Goal: Transaction & Acquisition: Book appointment/travel/reservation

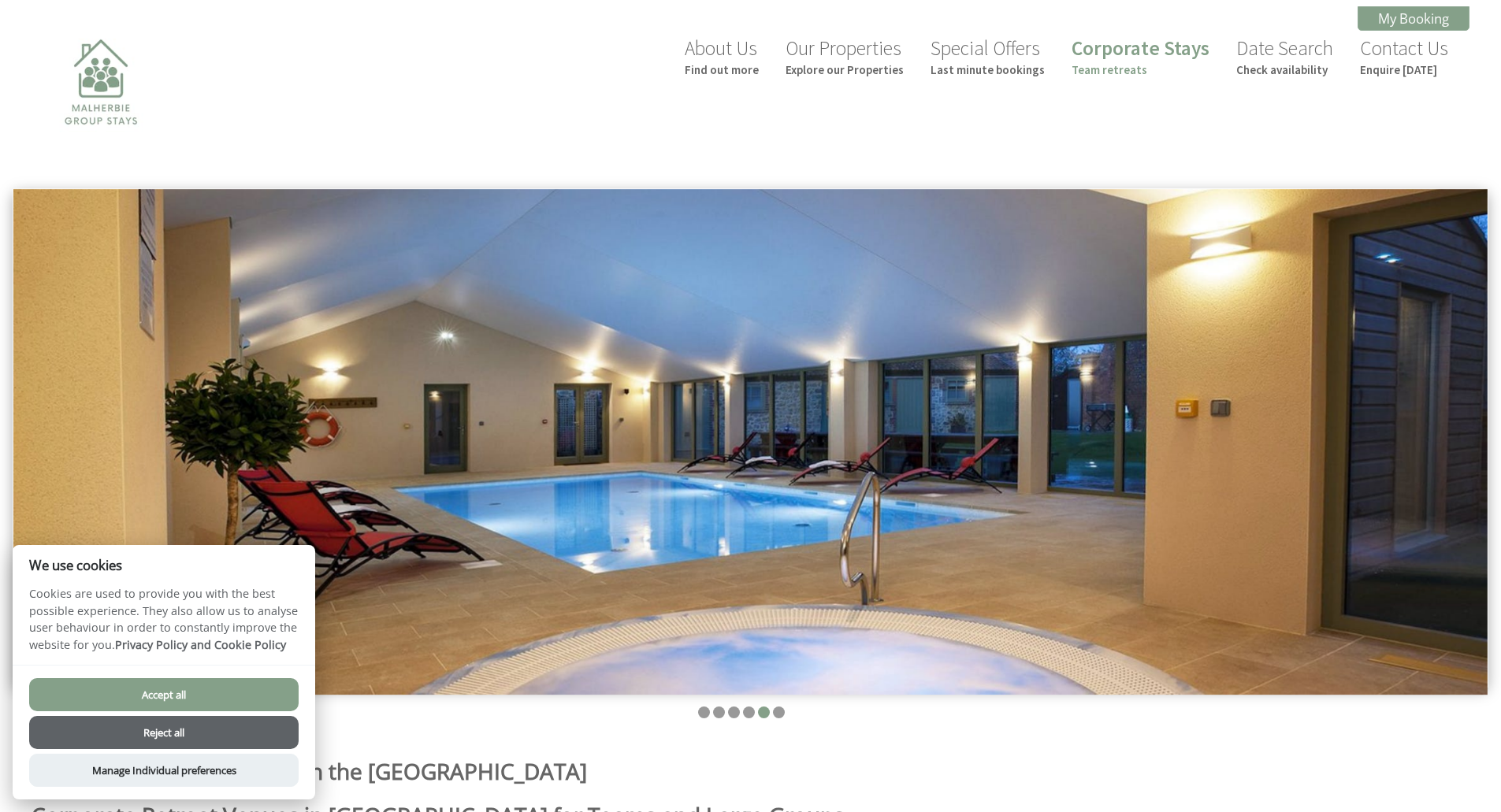
click at [177, 685] on button "Accept all" at bounding box center [164, 694] width 270 height 33
checkbox input "true"
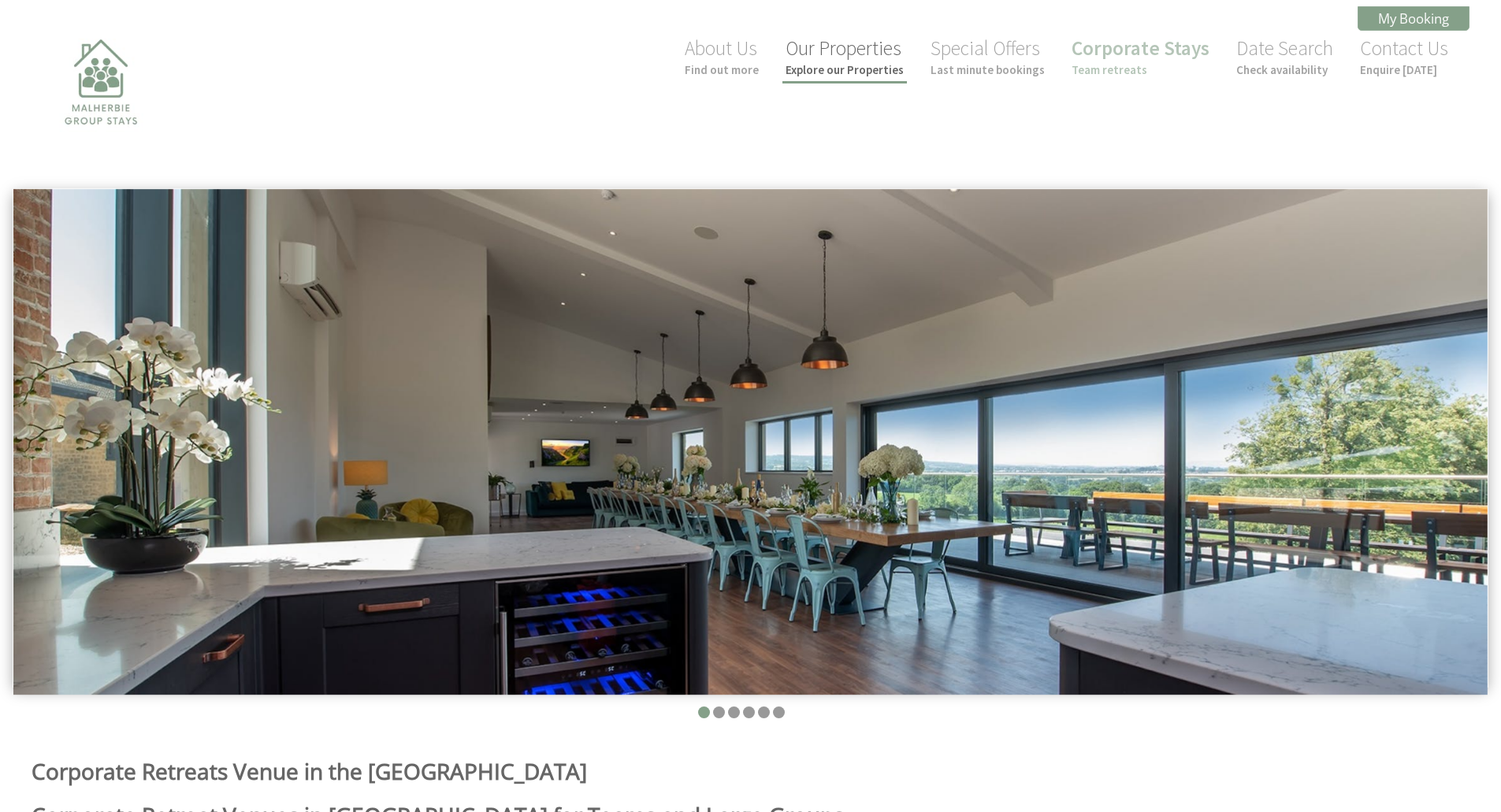
click at [859, 73] on small "Explore our Properties" at bounding box center [844, 69] width 118 height 15
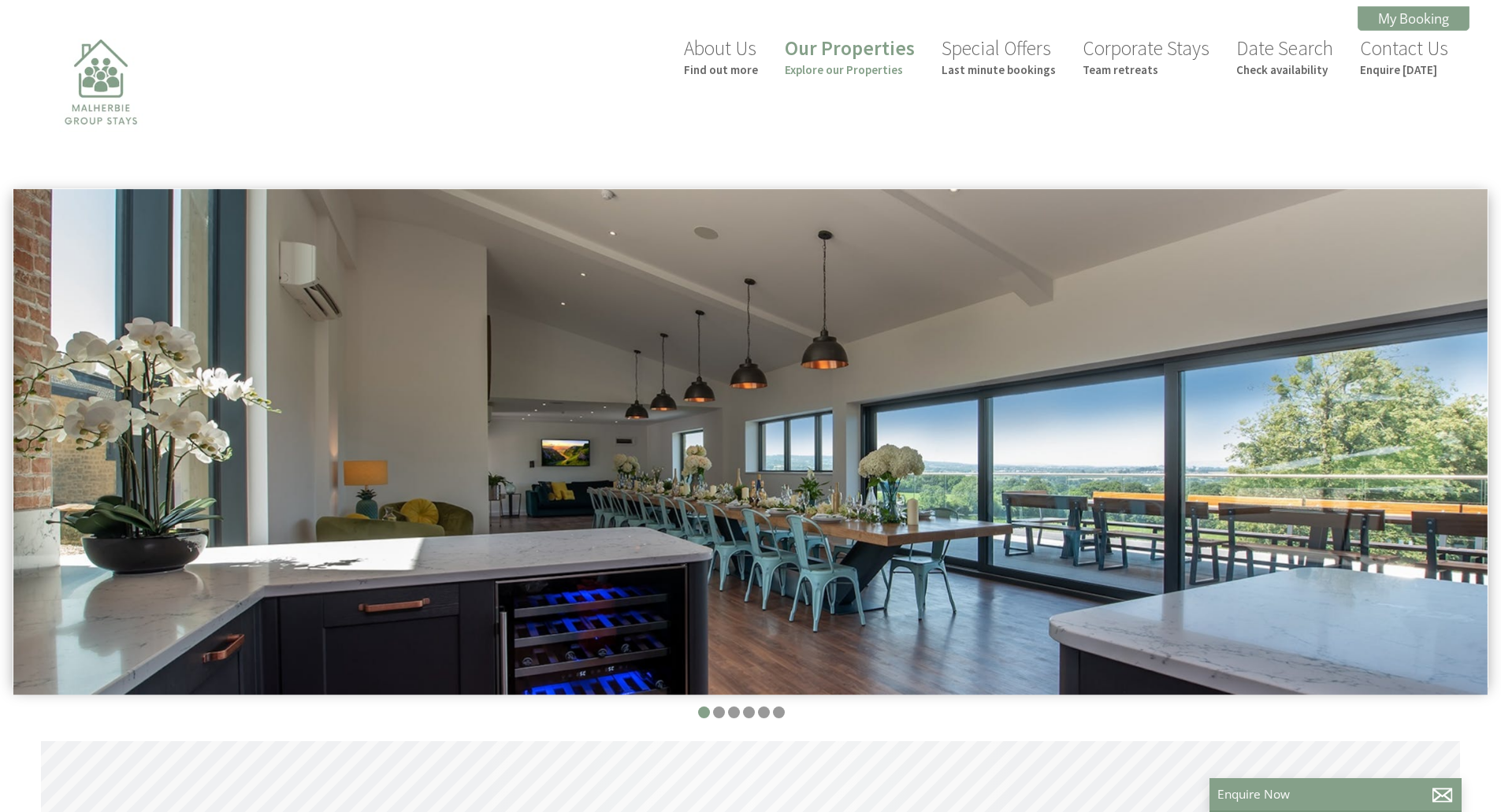
scroll to position [0, 14]
click at [833, 57] on link "Our Properties Explore our Properties" at bounding box center [849, 56] width 130 height 42
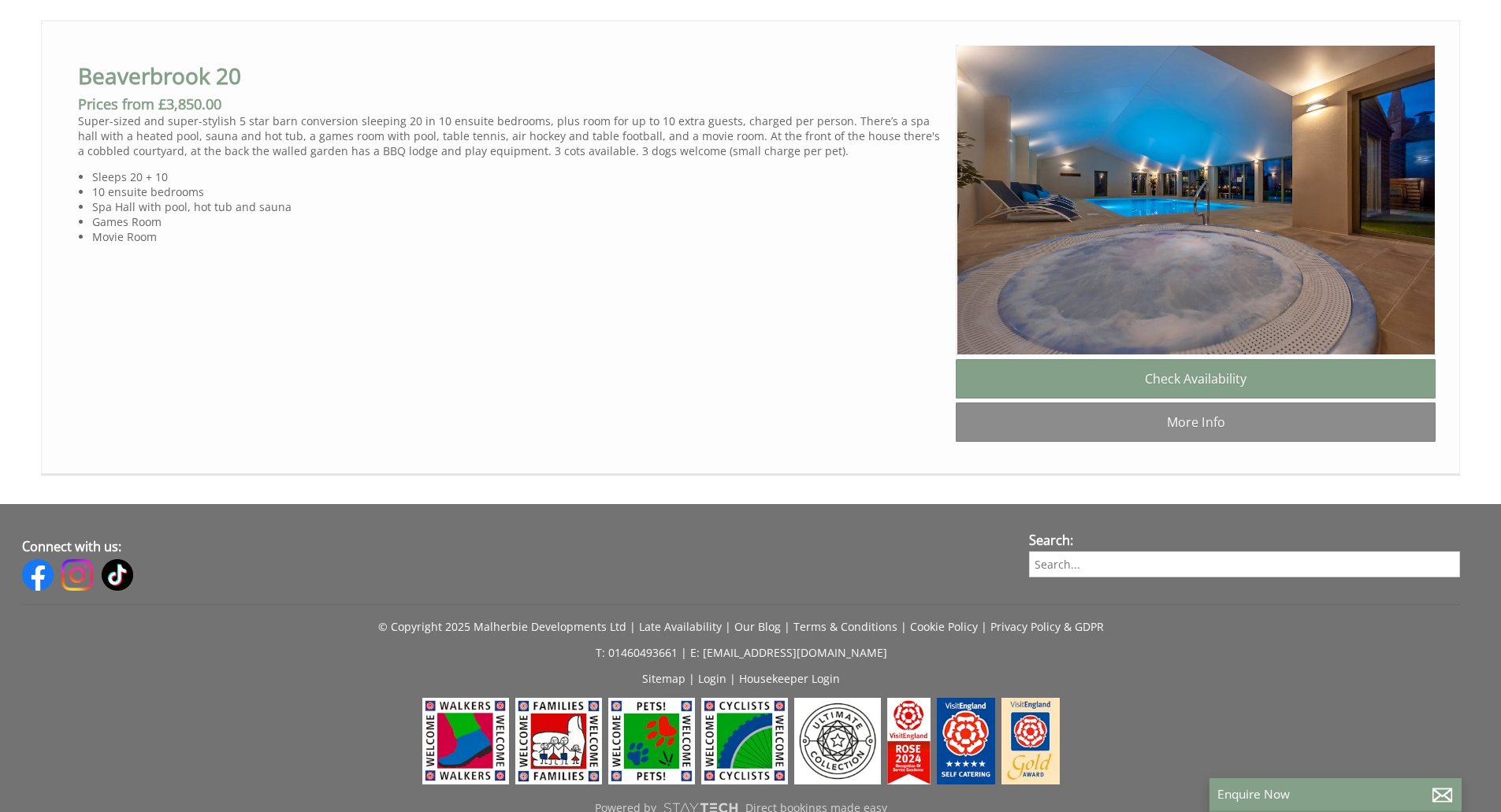
scroll to position [1558, 0]
